Goal: Information Seeking & Learning: Learn about a topic

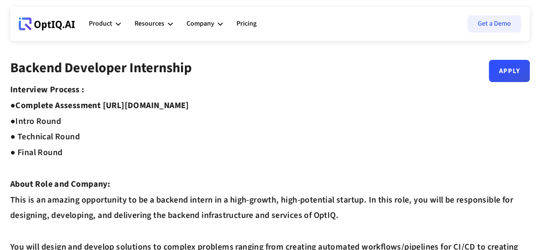
drag, startPoint x: 105, startPoint y: 105, endPoint x: 254, endPoint y: 104, distance: 148.7
click at [189, 104] on strong "Complete Assessment https://equip.co/assessments/GNUQn/ ●" at bounding box center [99, 114] width 179 height 28
copy strong "https://equip.co/assessments/GNUQn/"
drag, startPoint x: 17, startPoint y: 122, endPoint x: 60, endPoint y: 123, distance: 43.2
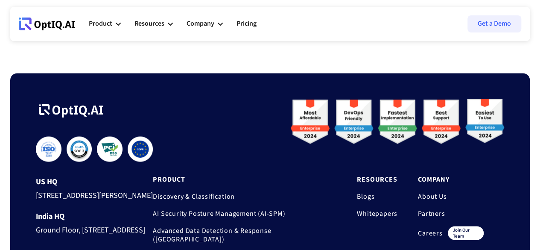
scroll to position [683, 0]
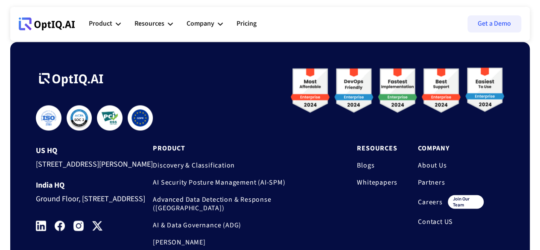
click at [422, 197] on link "Careers" at bounding box center [430, 201] width 25 height 9
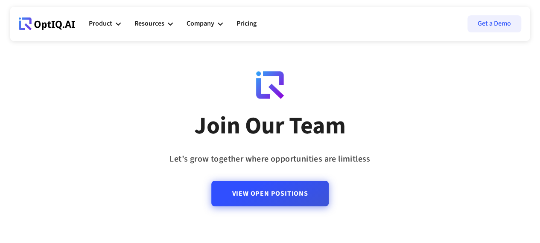
click at [273, 199] on link "View Open Positions" at bounding box center [269, 194] width 117 height 26
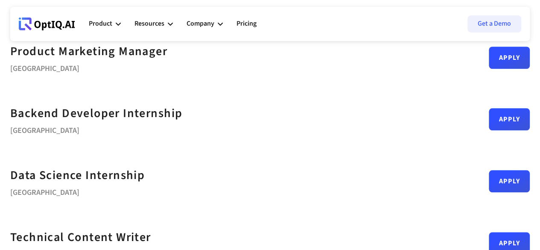
scroll to position [384, 0]
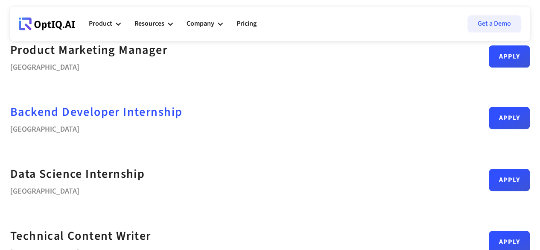
click at [182, 109] on strong "Backend Developer Internship" at bounding box center [96, 111] width 172 height 17
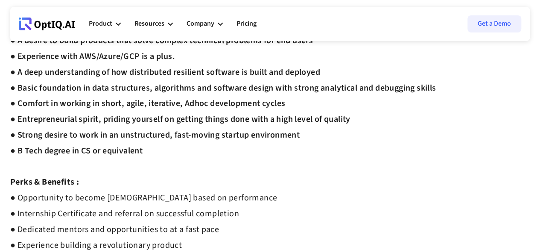
scroll to position [384, 0]
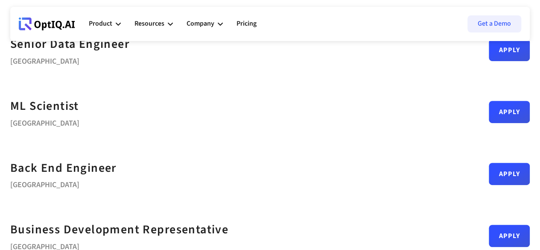
scroll to position [125, 0]
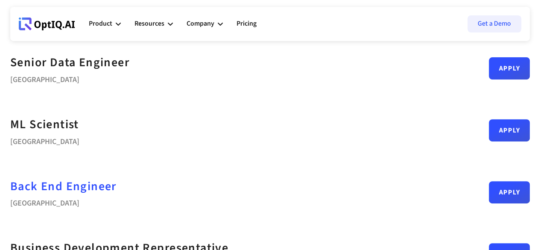
click at [117, 181] on div "Back End Engineer" at bounding box center [63, 186] width 106 height 19
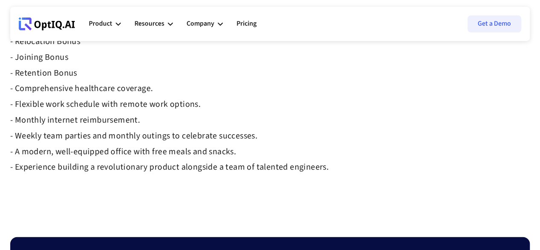
scroll to position [1025, 0]
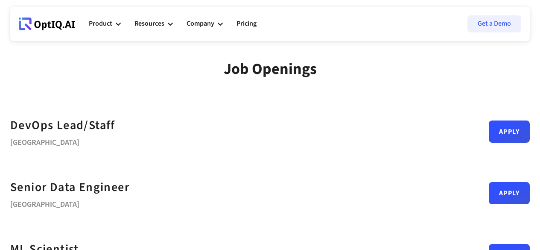
scroll to position [124, 0]
